Goal: Find specific fact: Find specific fact

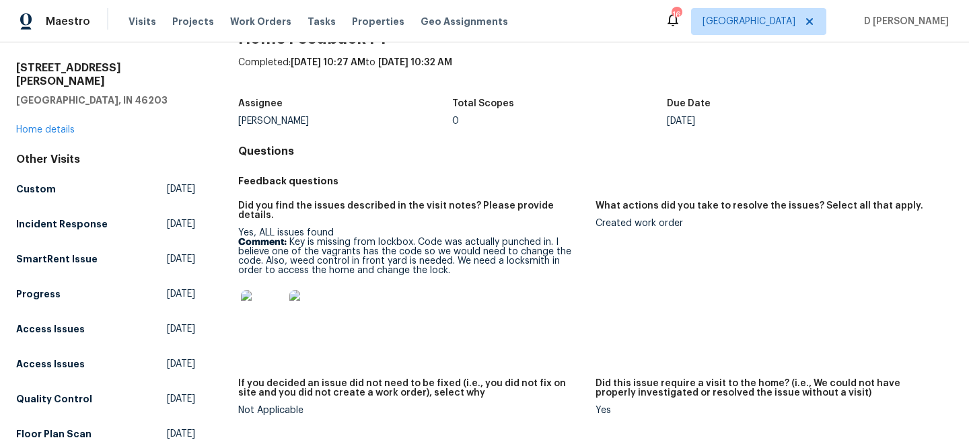
scroll to position [39, 0]
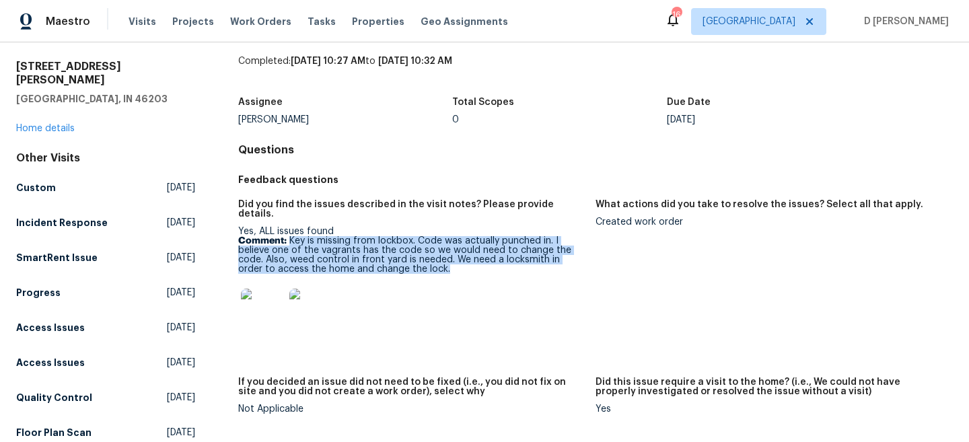
drag, startPoint x: 290, startPoint y: 229, endPoint x: 428, endPoint y: 258, distance: 140.9
click at [428, 258] on p "Comment: Key is missing from lockbox. Code was actually punched in. I believe o…" at bounding box center [411, 255] width 346 height 38
copy p "Key is missing from lockbox. Code was actually punched in. I believe one of the…"
click at [61, 124] on link "Home details" at bounding box center [45, 128] width 59 height 9
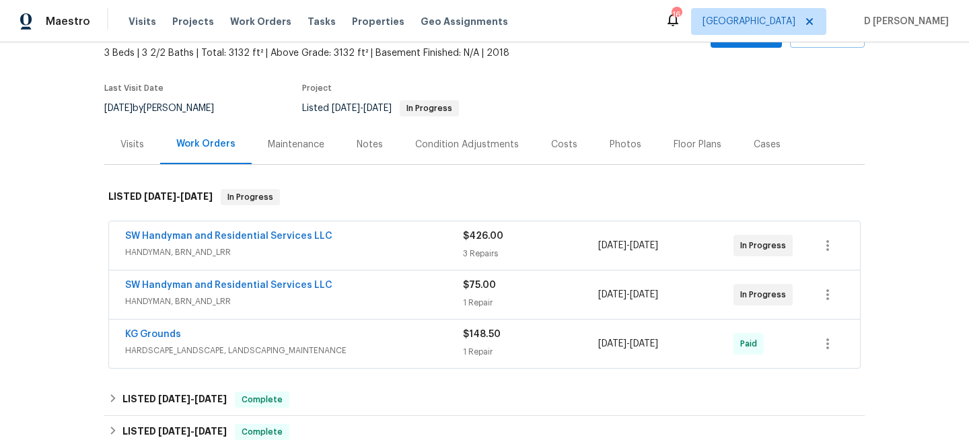
scroll to position [80, 0]
click at [214, 252] on span "HANDYMAN, BRN_AND_LRR" at bounding box center [294, 251] width 338 height 13
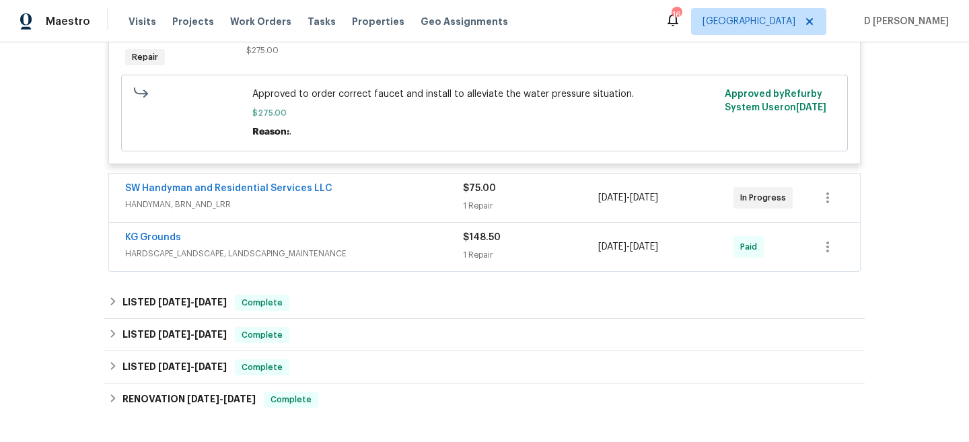
scroll to position [665, 0]
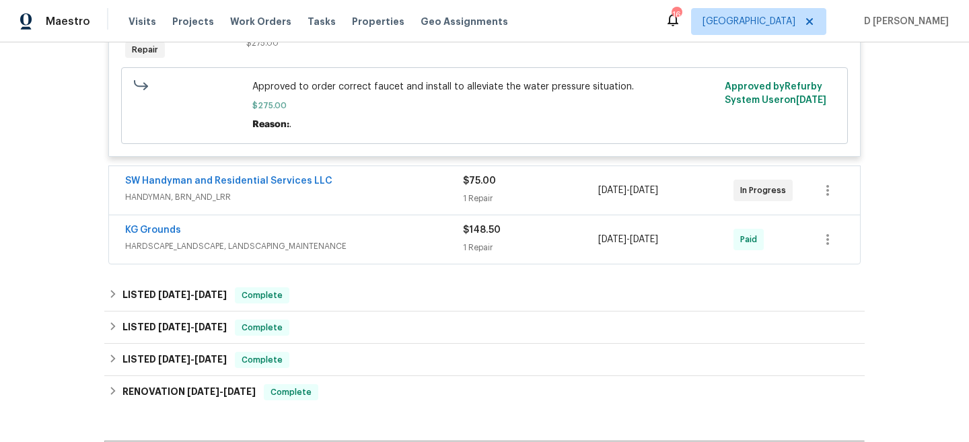
click at [233, 202] on span "HANDYMAN, BRN_AND_LRR" at bounding box center [294, 196] width 338 height 13
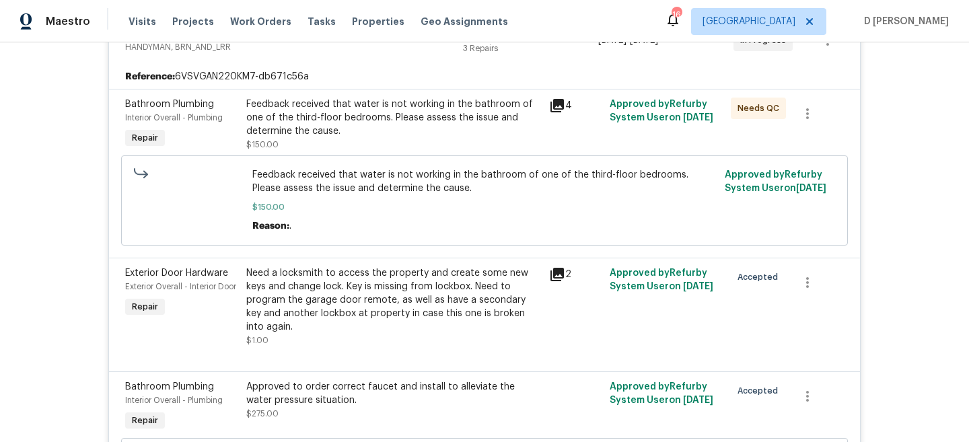
scroll to position [247, 0]
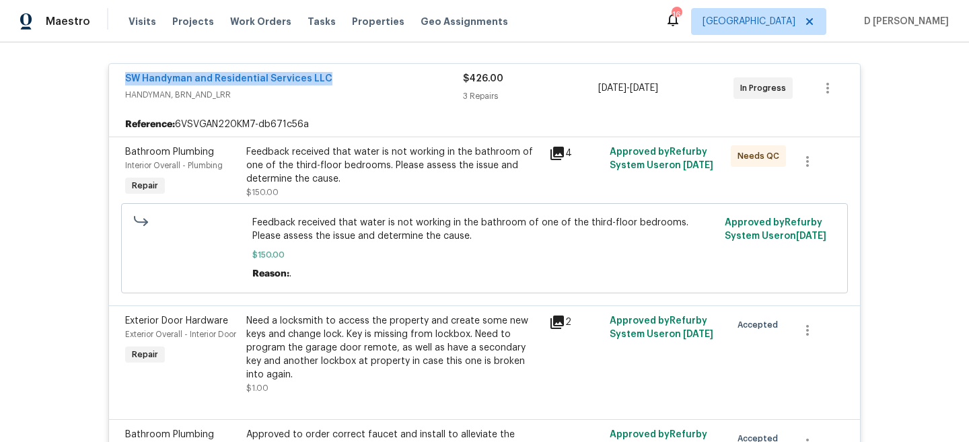
drag, startPoint x: 115, startPoint y: 78, endPoint x: 336, endPoint y: 80, distance: 221.3
click at [336, 80] on div "SW Handyman and Residential Services LLC HANDYMAN, BRN_AND_LRR $426.00 3 Repair…" at bounding box center [484, 88] width 751 height 48
copy link "SW Handyman and Residential Services LLC"
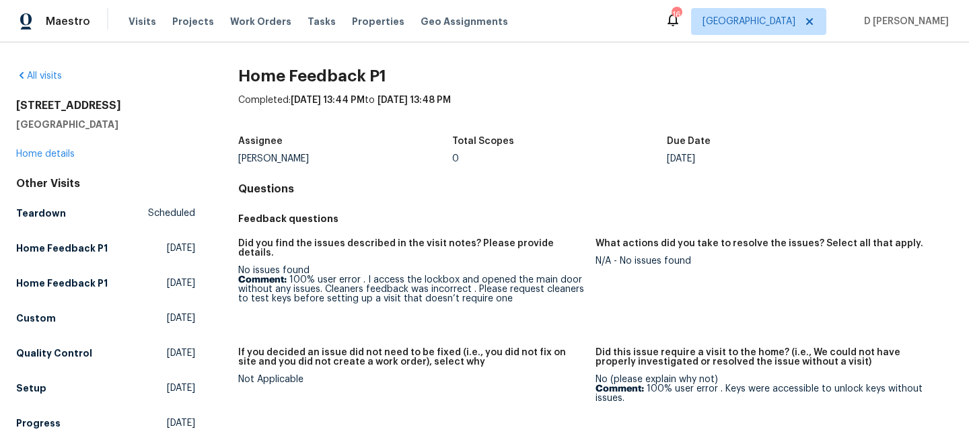
scroll to position [29, 0]
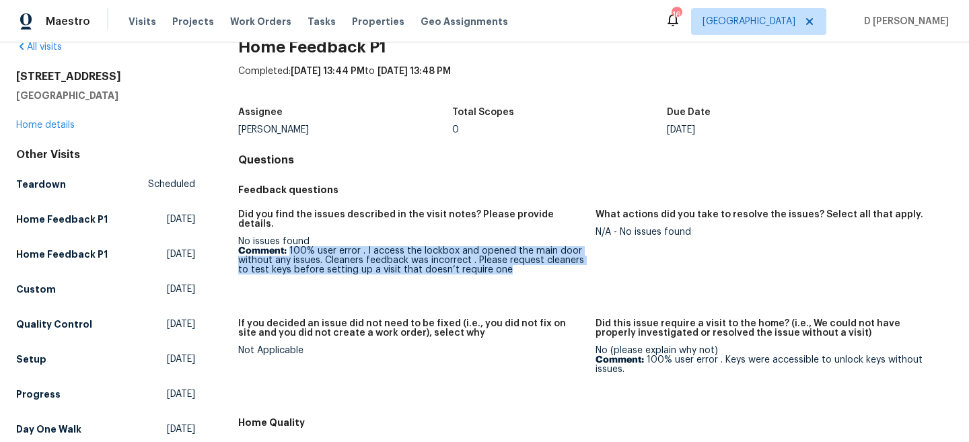
drag, startPoint x: 289, startPoint y: 239, endPoint x: 513, endPoint y: 263, distance: 225.2
click at [514, 263] on p "Comment: 100% user error . I access the lockbox and opened the main door withou…" at bounding box center [411, 260] width 346 height 28
copy p "100% user error . I access the lockbox and opened the main door without any iss…"
